Goal: Manage account settings

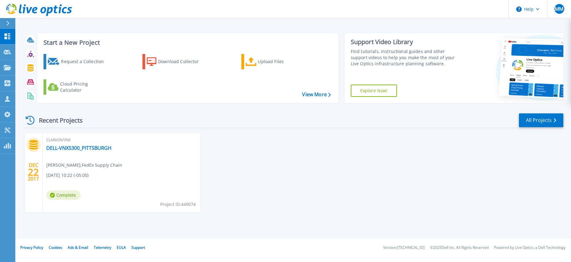
click at [225, 167] on div "[DATE] CLARiiON/VNX DELL-VNX5300_PITTSBURGH [PERSON_NAME] , FedEx Supply Chain …" at bounding box center [291, 179] width 544 height 92
click at [6, 129] on icon at bounding box center [7, 130] width 6 height 6
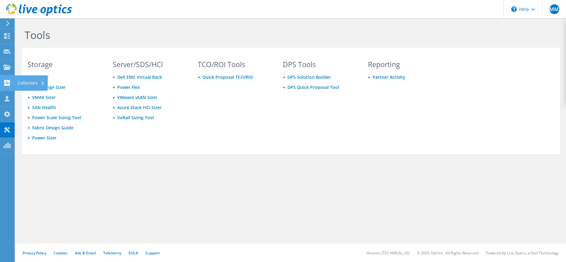
click at [7, 80] on use at bounding box center [7, 83] width 6 height 6
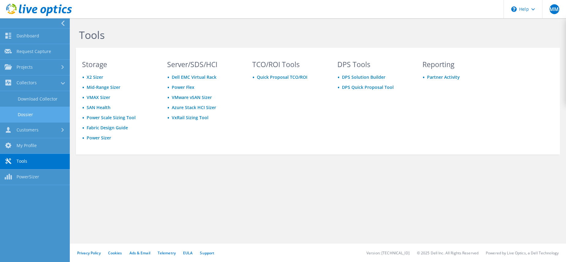
click at [45, 117] on link "Dossier" at bounding box center [35, 115] width 70 height 16
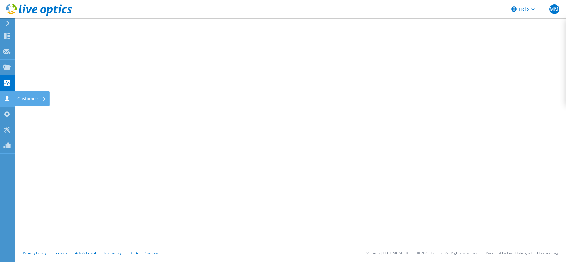
click at [8, 98] on icon at bounding box center [6, 98] width 7 height 6
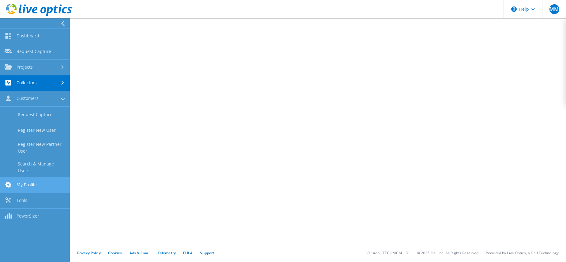
click at [43, 181] on link "My Profile" at bounding box center [35, 185] width 70 height 16
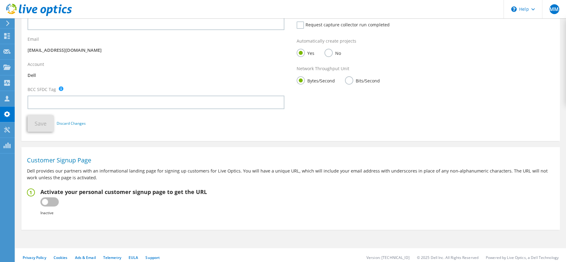
scroll to position [127, 0]
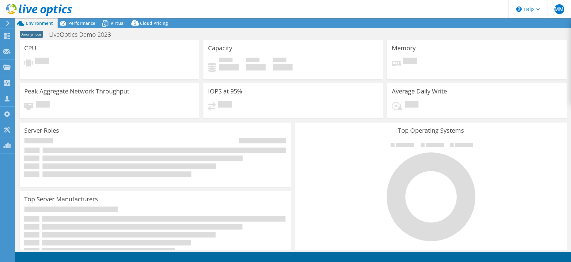
select select "USD"
select select "[GEOGRAPHIC_DATA]"
select select "GBP"
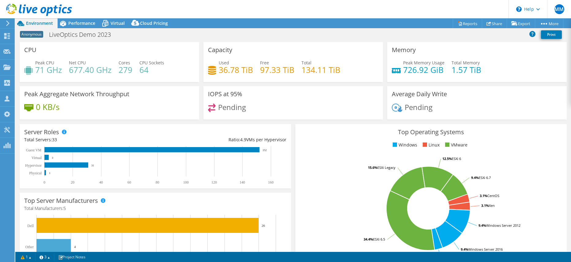
click at [310, 129] on h3 "Top Operating Systems" at bounding box center [431, 132] width 262 height 7
click at [85, 24] on span "Performance" at bounding box center [81, 23] width 27 height 6
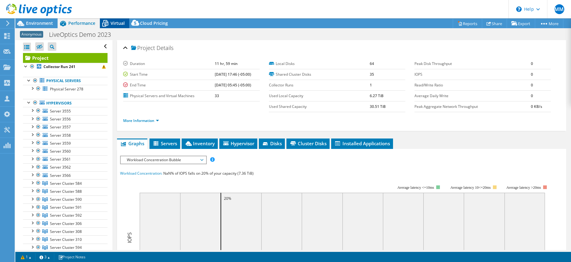
click at [116, 22] on span "Virtual" at bounding box center [117, 23] width 14 height 6
